Goal: Information Seeking & Learning: Learn about a topic

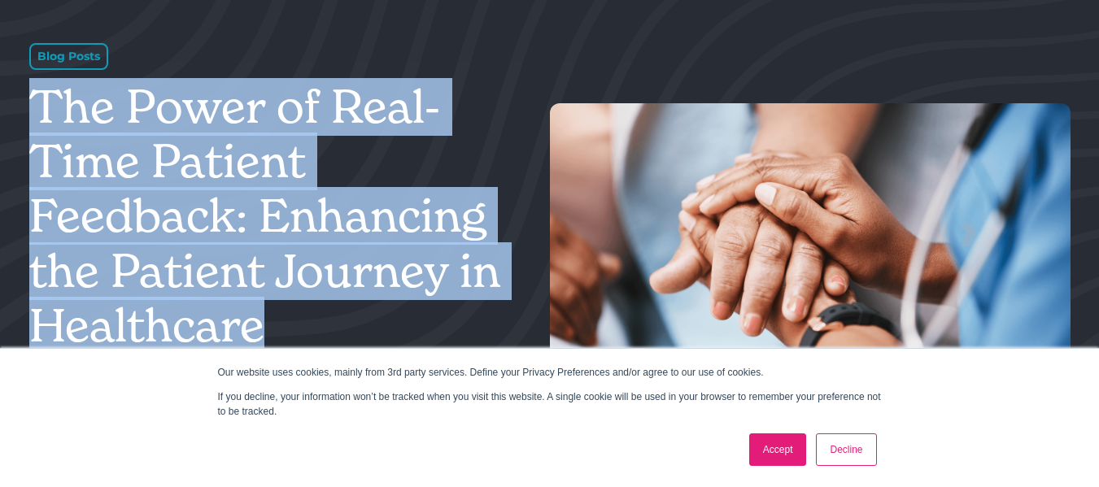
drag, startPoint x: 225, startPoint y: 321, endPoint x: 42, endPoint y: 104, distance: 284.7
click at [42, 104] on h1 "The Power of Real-Time Patient Feedback: Enhancing the Patient Journey in Healt…" at bounding box center [272, 216] width 487 height 273
click at [850, 456] on link "Decline" at bounding box center [846, 450] width 60 height 33
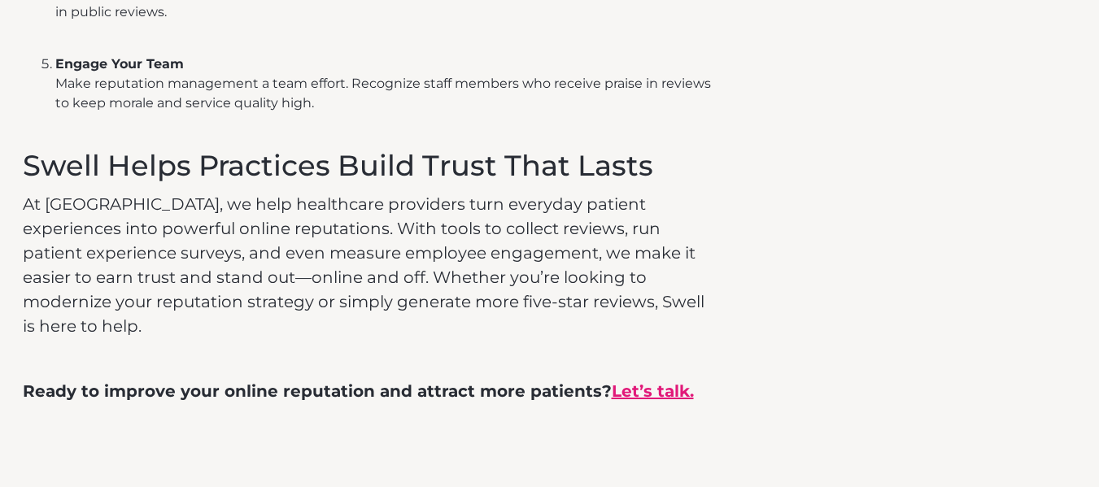
scroll to position [2497, 0]
